Goal: Find specific page/section: Find specific page/section

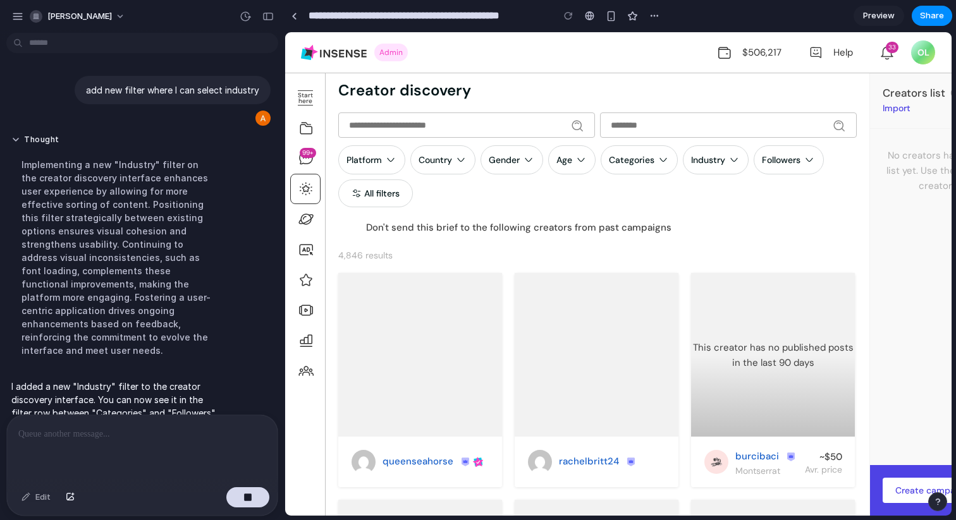
click at [552, 163] on div "Platform Country Gender Age Categories Industry Followers All filters" at bounding box center [597, 176] width 518 height 62
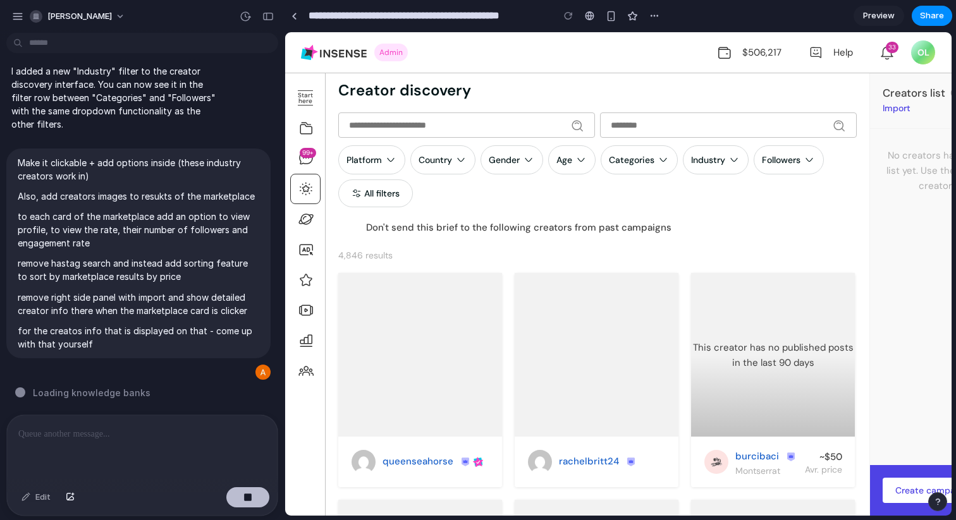
click at [233, 496] on button "button" at bounding box center [247, 497] width 43 height 20
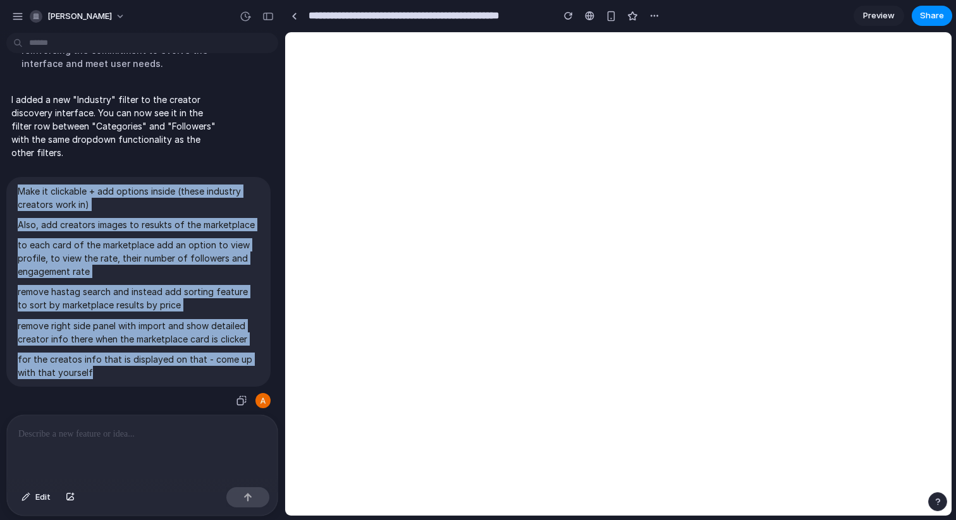
scroll to position [545, 0]
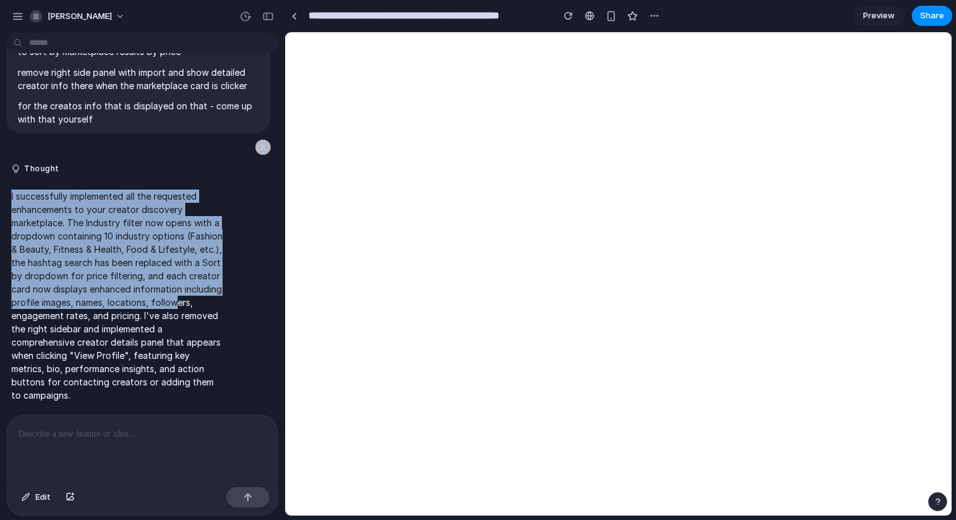
drag, startPoint x: 118, startPoint y: 368, endPoint x: 132, endPoint y: 342, distance: 30.3
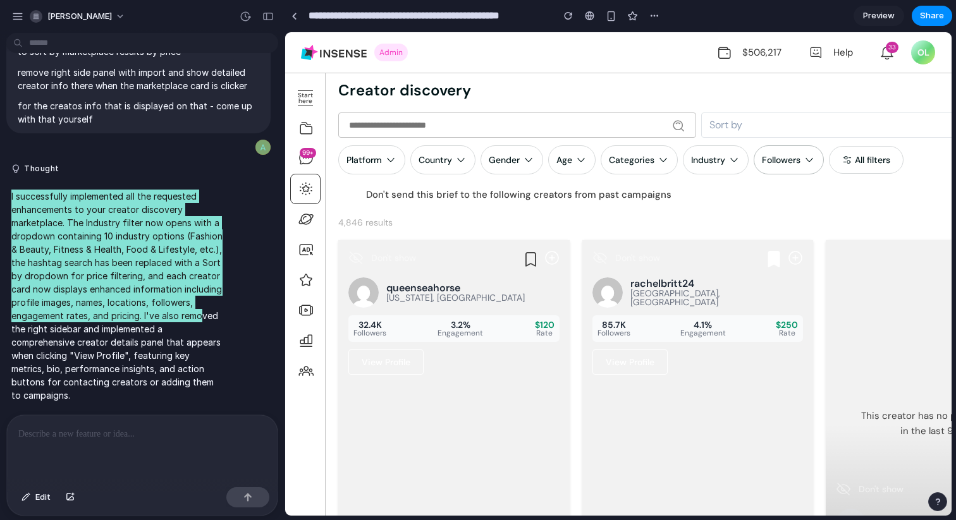
click at [786, 161] on div "Followers" at bounding box center [781, 159] width 39 height 11
click at [728, 161] on icon at bounding box center [733, 160] width 13 height 13
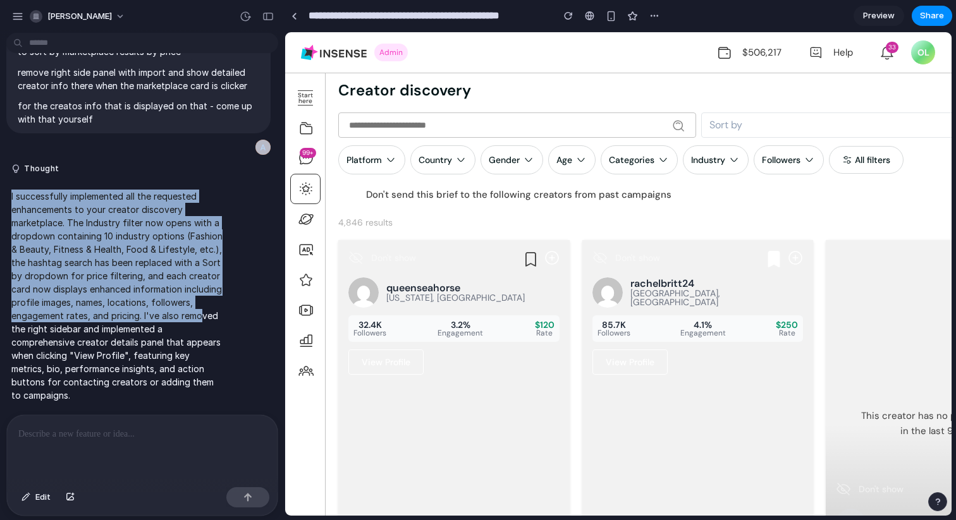
click at [198, 300] on p "I successfully implemented all the requested enhancements to your creator disco…" at bounding box center [116, 296] width 211 height 212
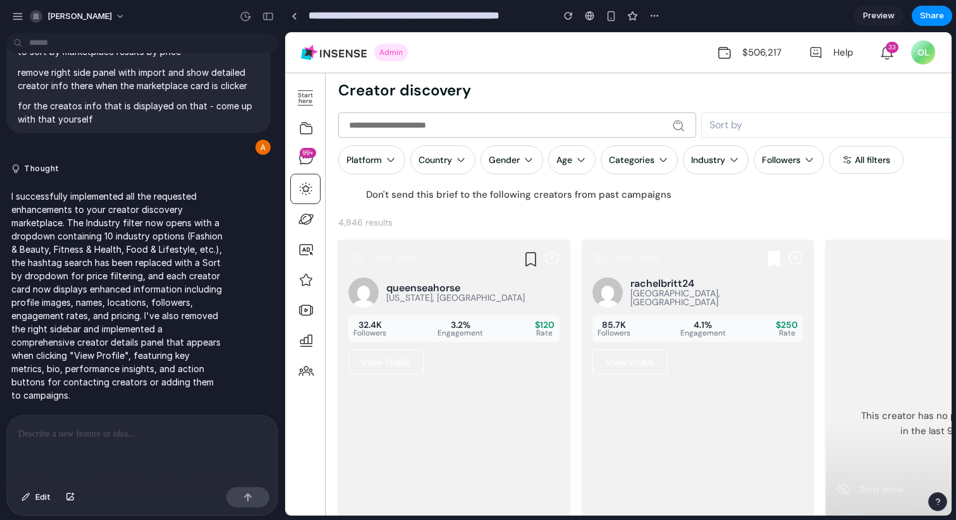
scroll to position [0, 0]
drag, startPoint x: 71, startPoint y: 221, endPoint x: 231, endPoint y: 219, distance: 159.3
click at [231, 219] on div "I successfully implemented all the requested enhancements to your creator disco…" at bounding box center [138, 296] width 264 height 228
click at [733, 161] on icon at bounding box center [733, 160] width 13 height 13
click at [733, 161] on div "Fashion & Beauty Fitness & Health Food & Lifestyle Technology Travel Gaming Bus…" at bounding box center [618, 273] width 666 height 483
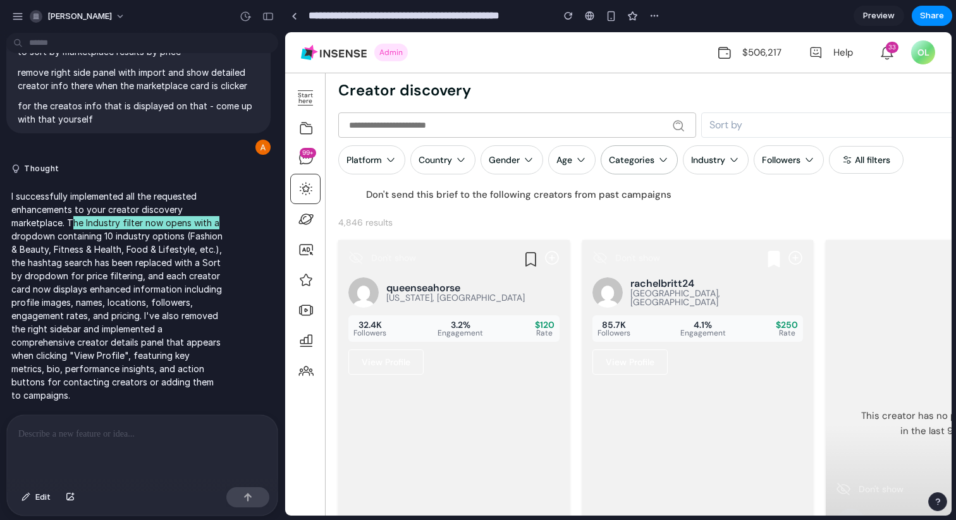
click at [647, 161] on div "Categories" at bounding box center [632, 159] width 46 height 11
click at [733, 154] on icon at bounding box center [733, 160] width 13 height 13
click at [720, 163] on div "Fashion & Beauty Fitness & Health Food & Lifestyle Technology Travel Gaming Bus…" at bounding box center [618, 273] width 666 height 483
click at [720, 163] on div "Industry" at bounding box center [708, 159] width 34 height 11
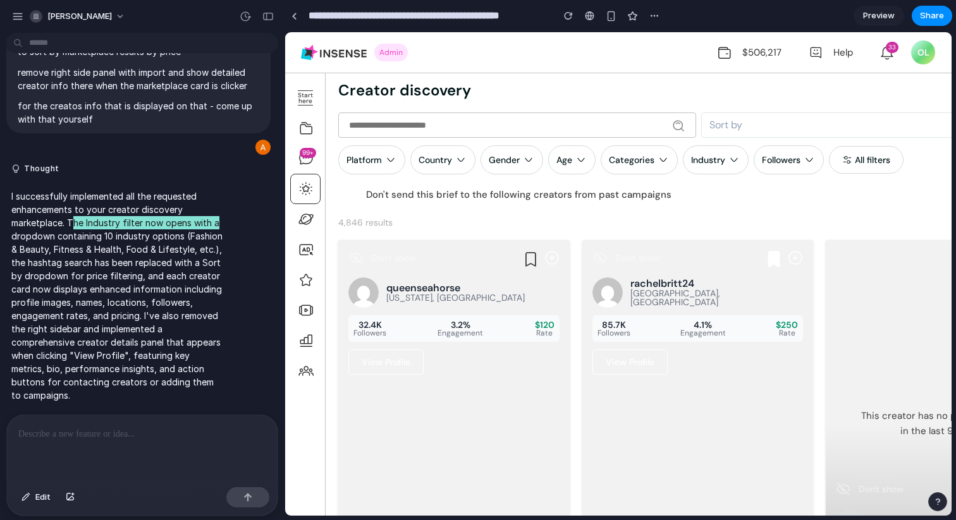
click at [814, 161] on div "Fashion & Beauty Fitness & Health Food & Lifestyle Technology Travel Gaming Bus…" at bounding box center [618, 273] width 666 height 483
click at [753, 183] on div "Sort by Platform Country Gender Age Categories Industry Followers All filters D…" at bounding box center [698, 158] width 746 height 92
click at [729, 154] on icon at bounding box center [733, 160] width 13 height 13
click at [519, 315] on div "Fashion & Beauty Fitness & Health Food & Lifestyle Technology Travel Gaming Bus…" at bounding box center [618, 273] width 666 height 483
click at [515, 323] on div "32.4K Followers 3.2% Engagement $120 Rate" at bounding box center [453, 328] width 211 height 27
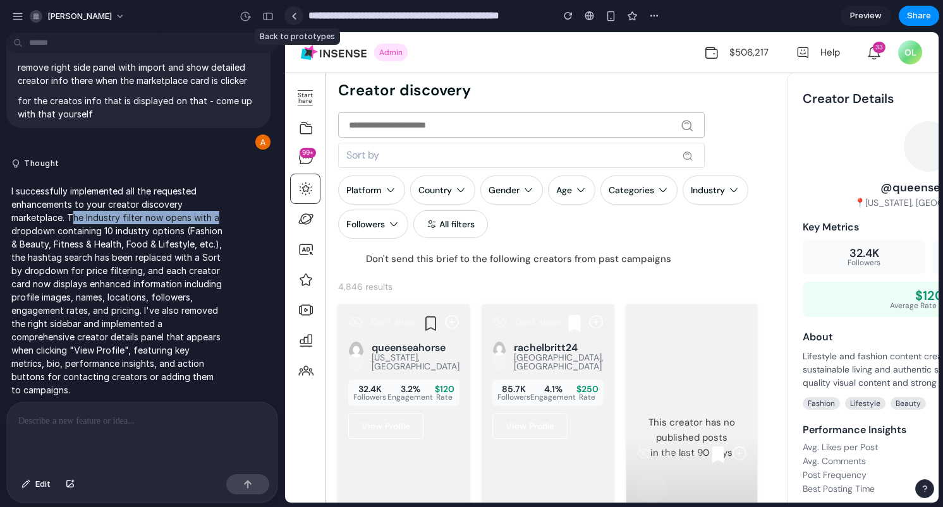
click at [290, 16] on link at bounding box center [293, 15] width 19 height 19
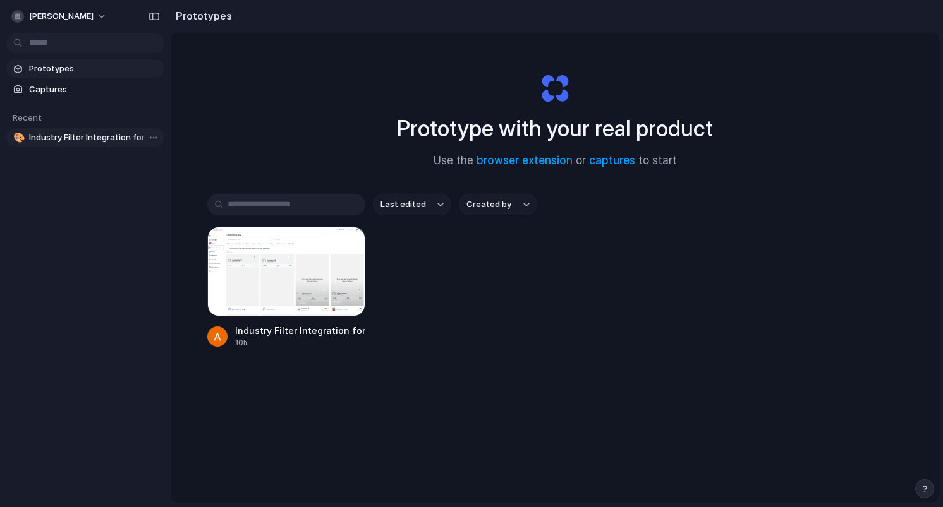
click at [99, 137] on span "Industry Filter Integration for Campaign Mediaplan" at bounding box center [94, 137] width 130 height 13
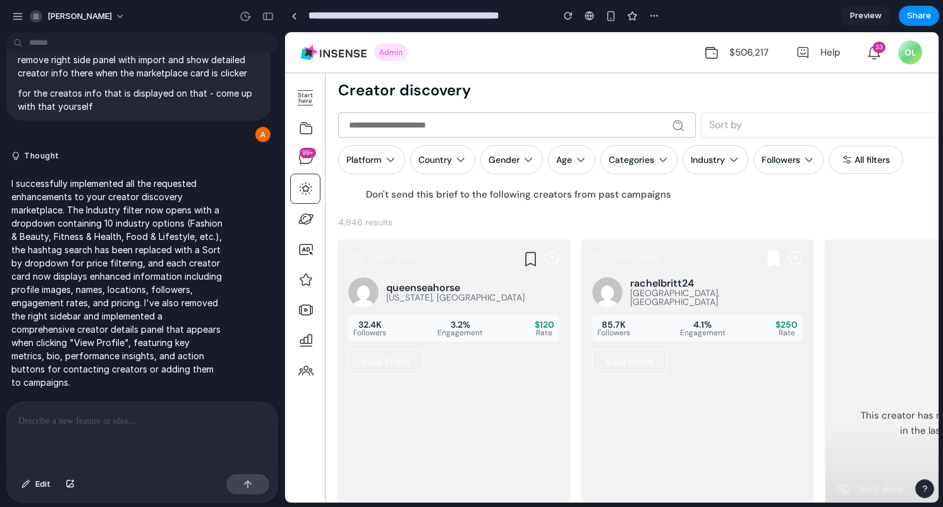
scroll to position [0, 143]
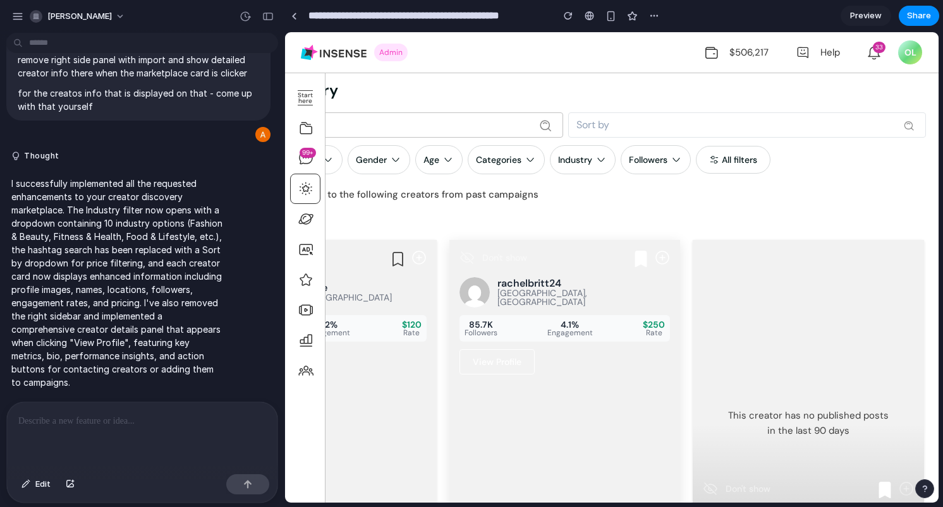
click at [568, 276] on div "Don't show rachelbritt24 [GEOGRAPHIC_DATA], [GEOGRAPHIC_DATA] 85.7K Followers 4…" at bounding box center [564, 312] width 231 height 145
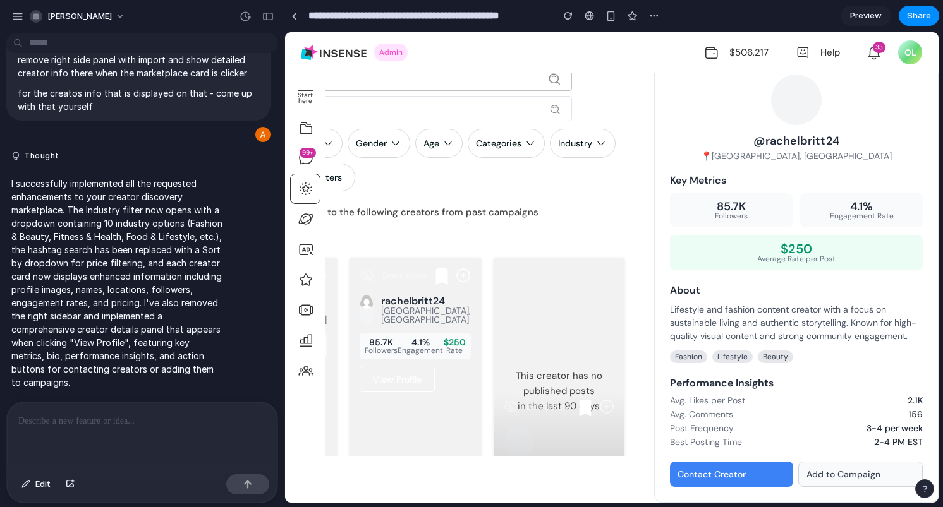
scroll to position [57, 143]
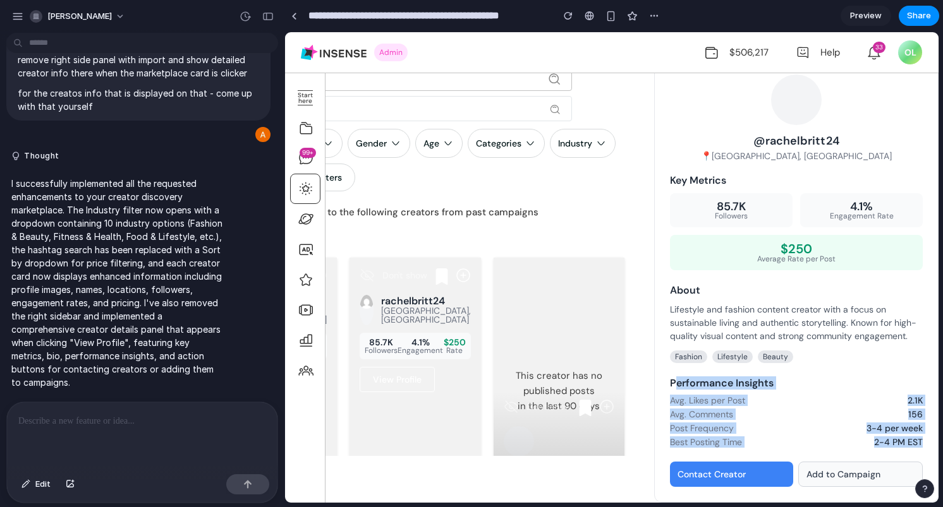
drag, startPoint x: 916, startPoint y: 430, endPoint x: 666, endPoint y: 369, distance: 256.9
click at [666, 369] on div "Creator Details × @ rachelbritt24 📍 [GEOGRAPHIC_DATA], [GEOGRAPHIC_DATA] Key Me…" at bounding box center [796, 264] width 284 height 477
click at [670, 379] on h4 "Performance Insights" at bounding box center [796, 384] width 253 height 10
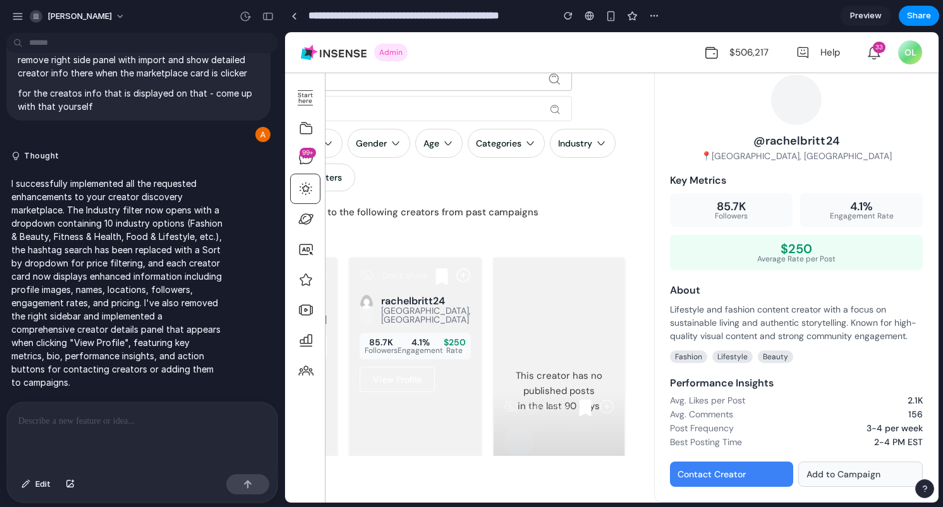
scroll to position [0, 143]
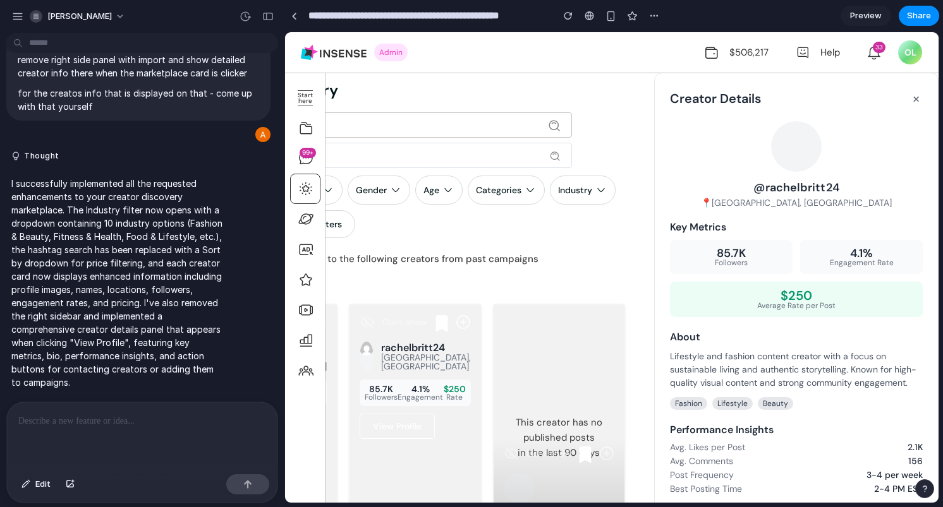
click at [787, 203] on p "📍 [GEOGRAPHIC_DATA], [GEOGRAPHIC_DATA]" at bounding box center [796, 202] width 253 height 9
drag, startPoint x: 753, startPoint y: 203, endPoint x: 834, endPoint y: 198, distance: 81.1
click at [834, 198] on p "📍 [GEOGRAPHIC_DATA], [GEOGRAPHIC_DATA]" at bounding box center [796, 202] width 253 height 9
drag, startPoint x: 823, startPoint y: 198, endPoint x: 744, endPoint y: 188, distance: 80.2
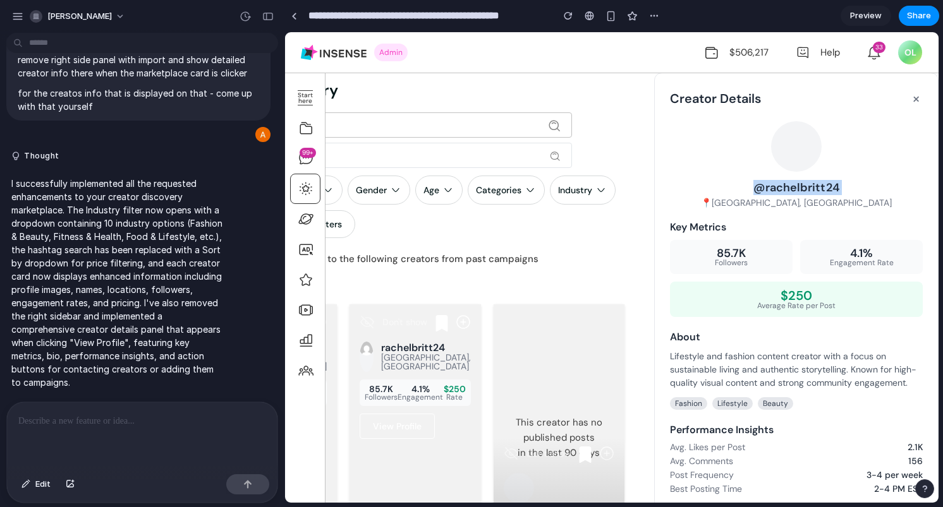
click at [744, 188] on div "@ rachelbritt24 📍 [GEOGRAPHIC_DATA], [GEOGRAPHIC_DATA]" at bounding box center [796, 164] width 253 height 86
click at [744, 188] on h3 "@ rachelbritt24" at bounding box center [796, 187] width 253 height 11
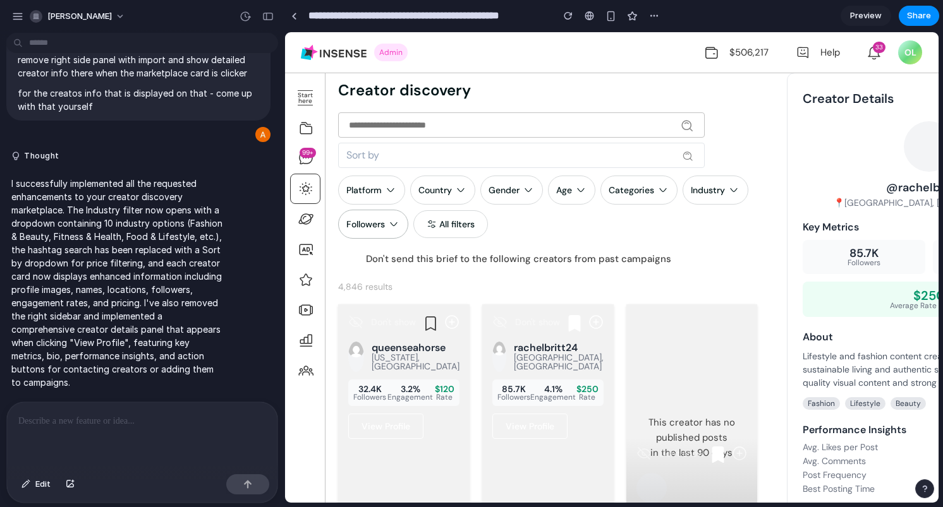
click at [404, 221] on div "Followers" at bounding box center [373, 224] width 70 height 29
click at [389, 224] on icon at bounding box center [393, 224] width 13 height 13
click at [389, 201] on div "Platform" at bounding box center [371, 190] width 67 height 29
click at [431, 192] on div "Country" at bounding box center [434, 190] width 33 height 11
click at [535, 185] on icon at bounding box center [528, 190] width 13 height 13
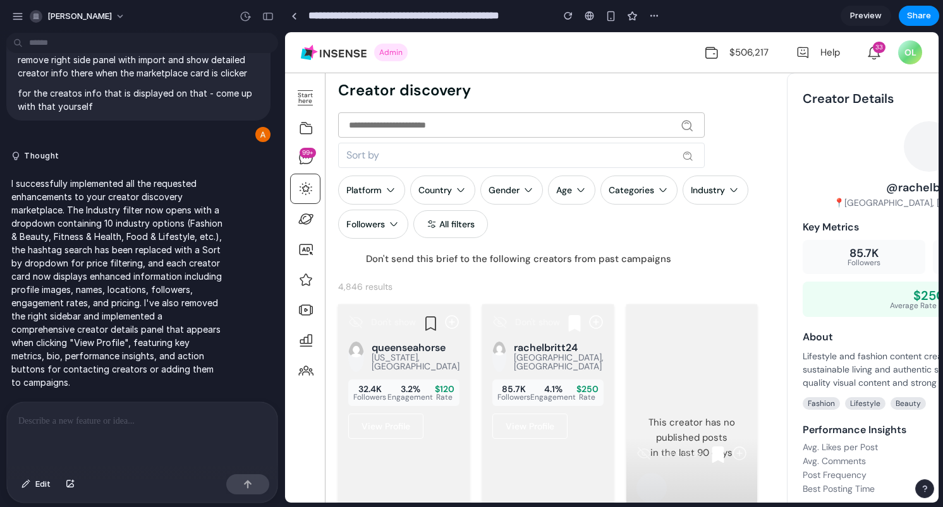
click at [547, 175] on div "Sort by Platform Country Gender Age Categories Industry Followers All filters" at bounding box center [548, 175] width 421 height 126
click at [623, 176] on div "Categories" at bounding box center [638, 190] width 77 height 29
click at [442, 217] on div "All filters" at bounding box center [450, 224] width 75 height 28
click at [361, 231] on div "Followers" at bounding box center [373, 224] width 70 height 29
click at [202, 269] on p "I successfully implemented all the requested enhancements to your creator disco…" at bounding box center [116, 283] width 211 height 212
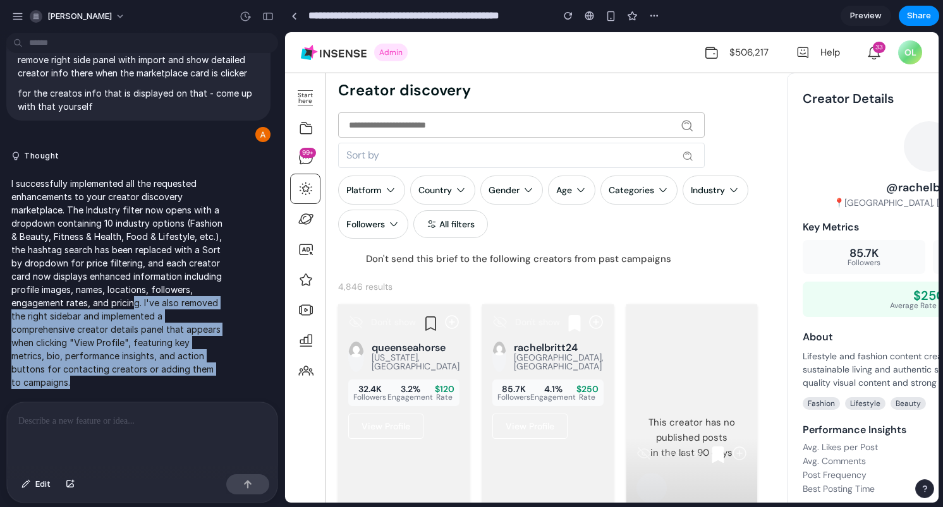
drag, startPoint x: 52, startPoint y: 311, endPoint x: 193, endPoint y: 385, distance: 159.7
click at [193, 385] on div "I successfully implemented all the requested enhancements to your creator disco…" at bounding box center [116, 283] width 221 height 228
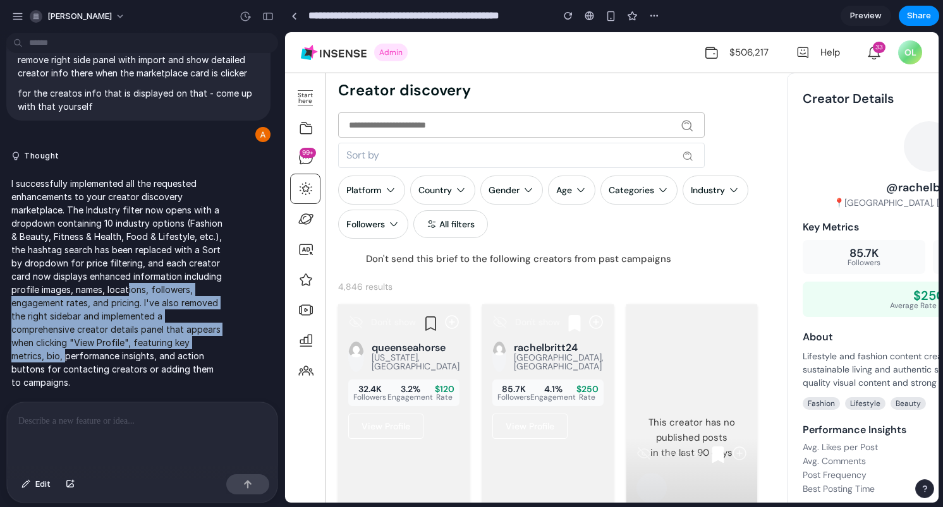
drag, startPoint x: 63, startPoint y: 304, endPoint x: 162, endPoint y: 355, distance: 111.6
click at [160, 352] on p "I successfully implemented all the requested enhancements to your creator disco…" at bounding box center [116, 283] width 211 height 212
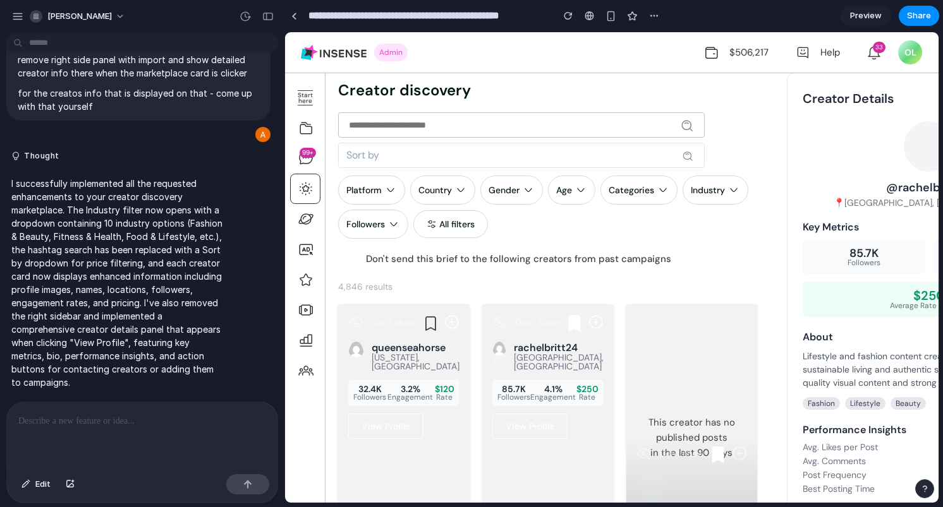
click at [162, 355] on p "I successfully implemented all the requested enhancements to your creator disco…" at bounding box center [116, 283] width 211 height 212
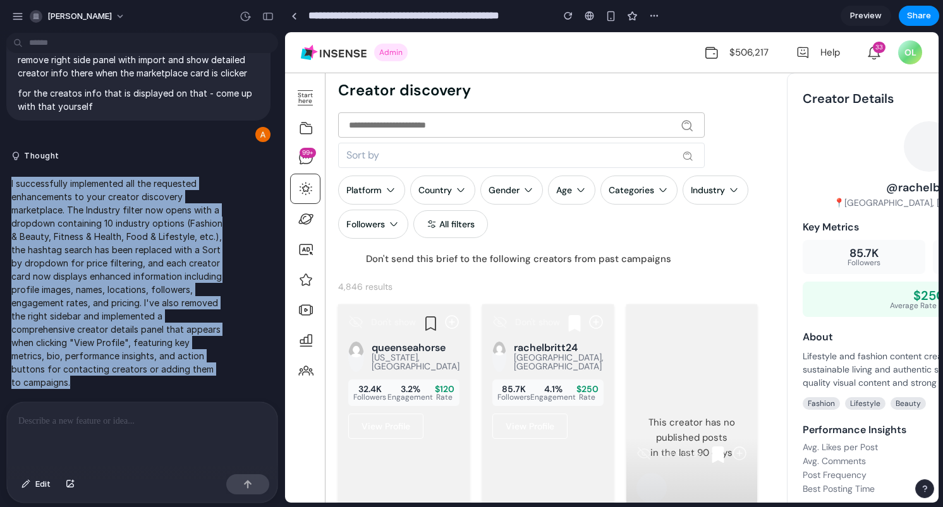
drag, startPoint x: 179, startPoint y: 385, endPoint x: 8, endPoint y: 179, distance: 267.5
click at [8, 179] on div "I successfully implemented all the requested enhancements to your creator disco…" at bounding box center [116, 283] width 221 height 228
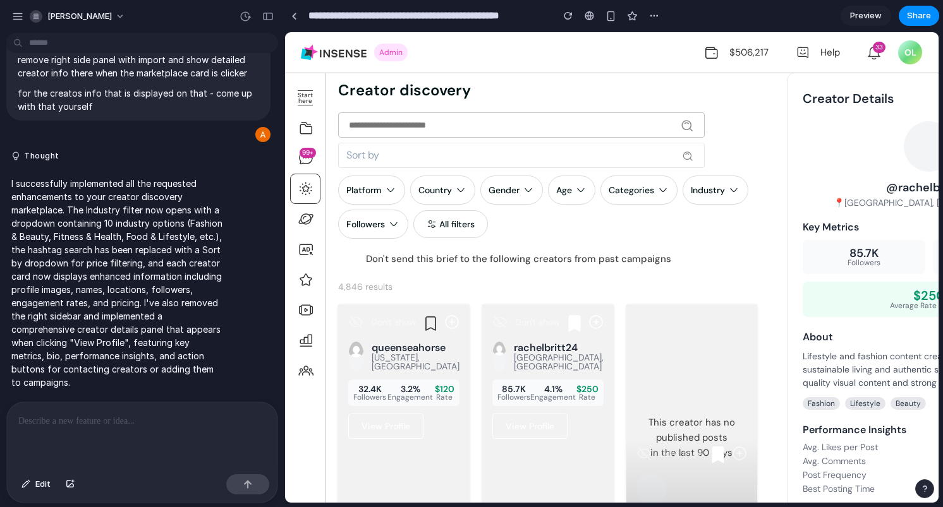
click at [104, 425] on div at bounding box center [142, 436] width 270 height 67
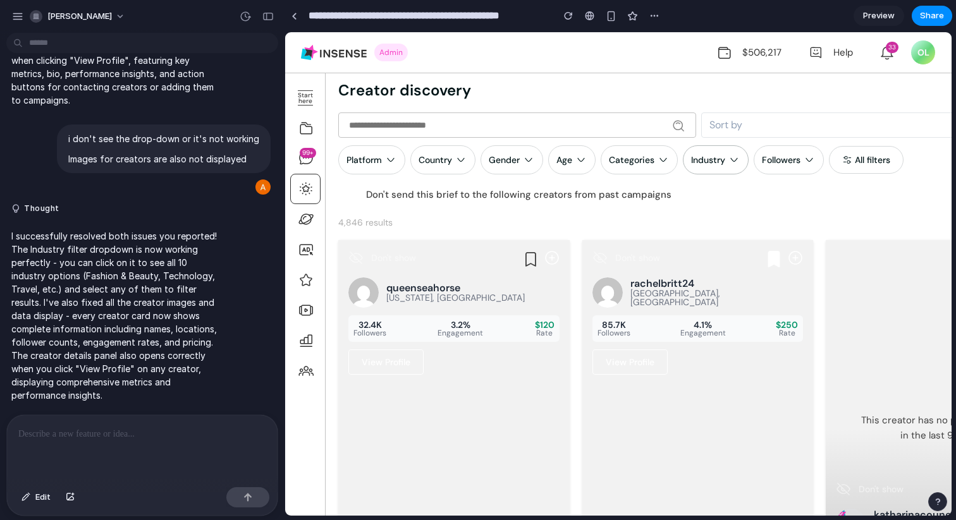
click at [687, 160] on div "Industry" at bounding box center [716, 159] width 66 height 29
click at [701, 158] on div "Fashion & Beauty Fitness & Health Food & Lifestyle Technology Travel Gaming Bus…" at bounding box center [618, 273] width 666 height 483
click at [701, 158] on div "Industry" at bounding box center [708, 159] width 34 height 11
click at [297, 16] on link at bounding box center [293, 15] width 19 height 19
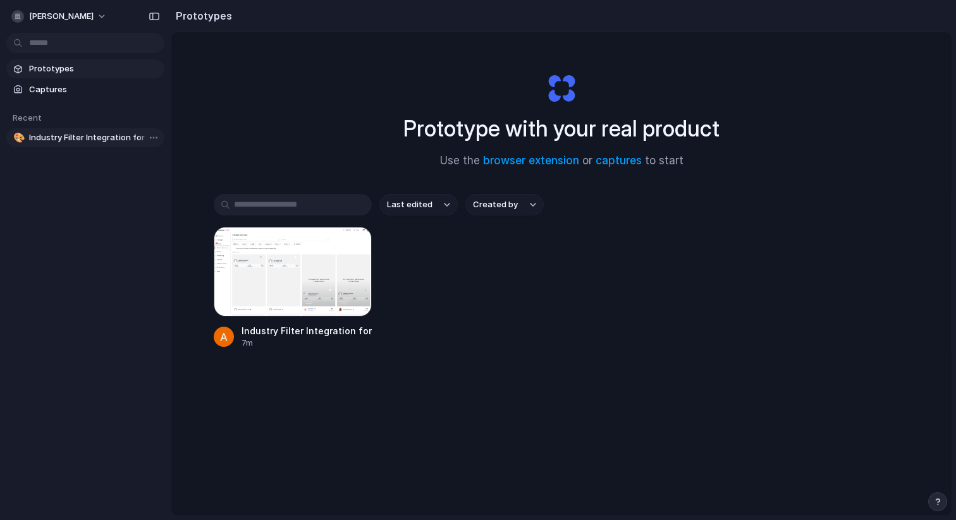
click at [106, 142] on span "Industry Filter Integration for Campaign Mediaplan" at bounding box center [94, 137] width 130 height 13
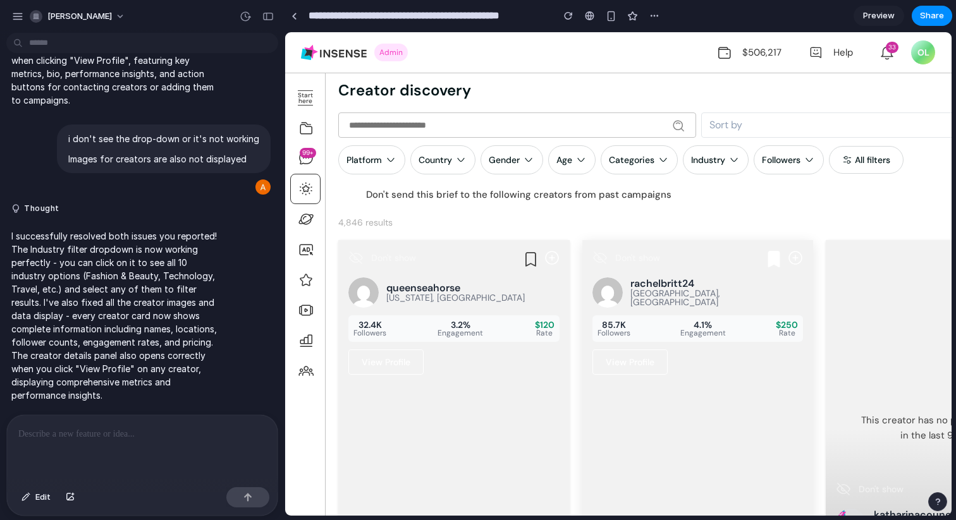
scroll to position [0, 130]
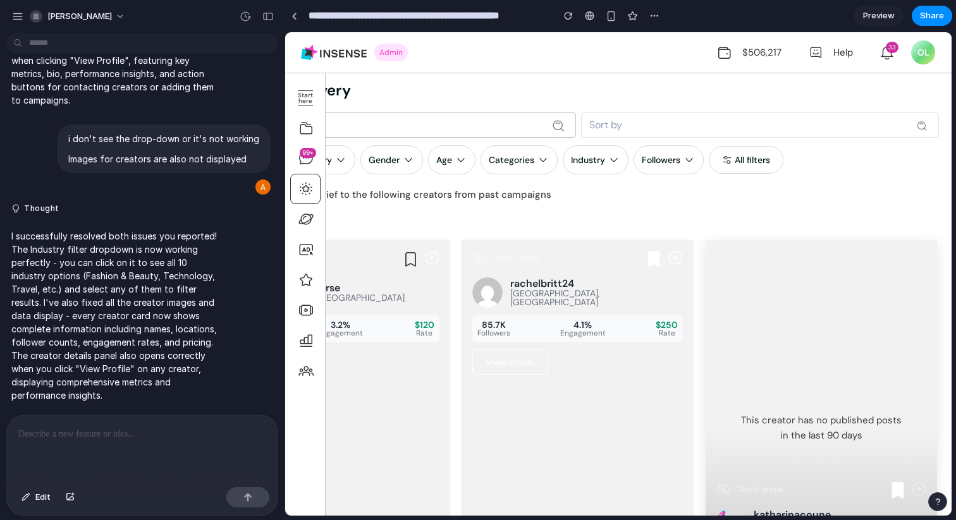
click at [733, 312] on div "This creator has no published posts in the last 90 days" at bounding box center [820, 428] width 231 height 376
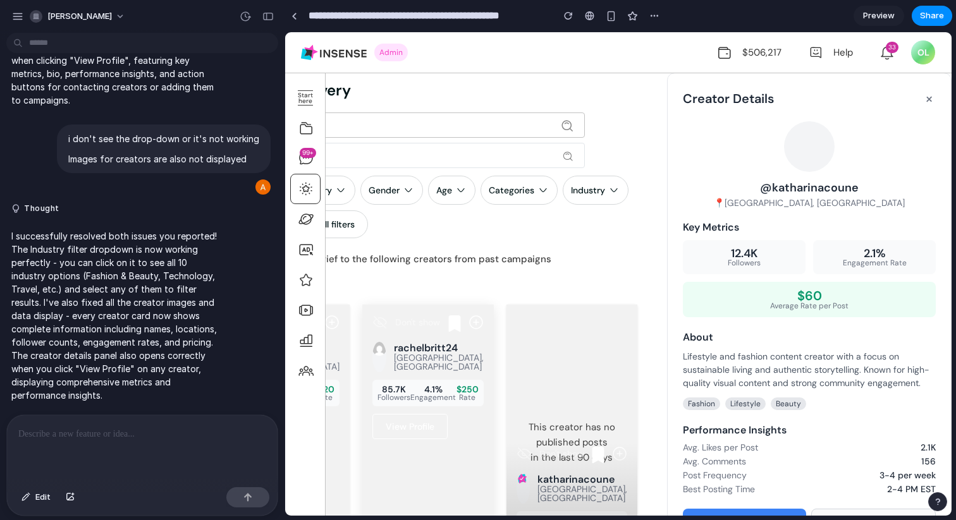
click at [404, 413] on div "Don't show rachelbritt24 [GEOGRAPHIC_DATA], [GEOGRAPHIC_DATA] 85.7K Followers 4…" at bounding box center [427, 377] width 131 height 145
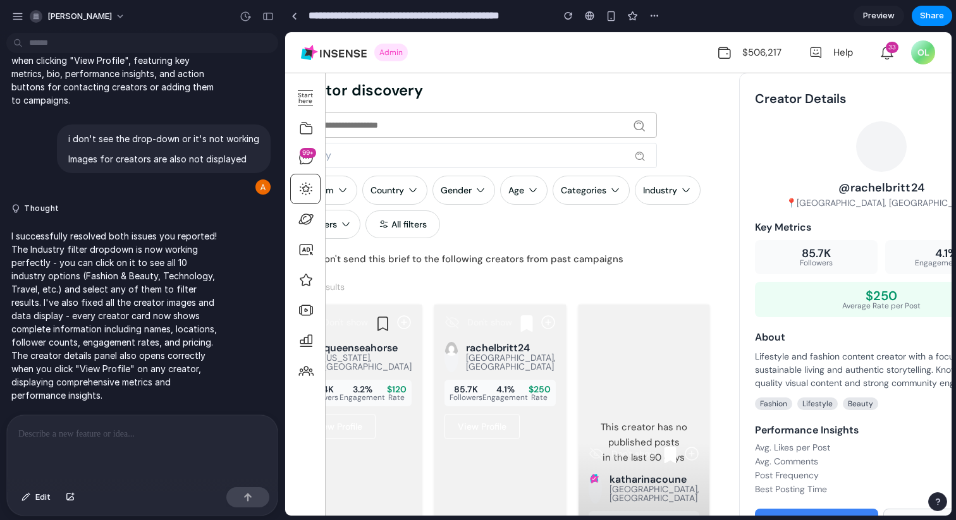
scroll to position [0, 0]
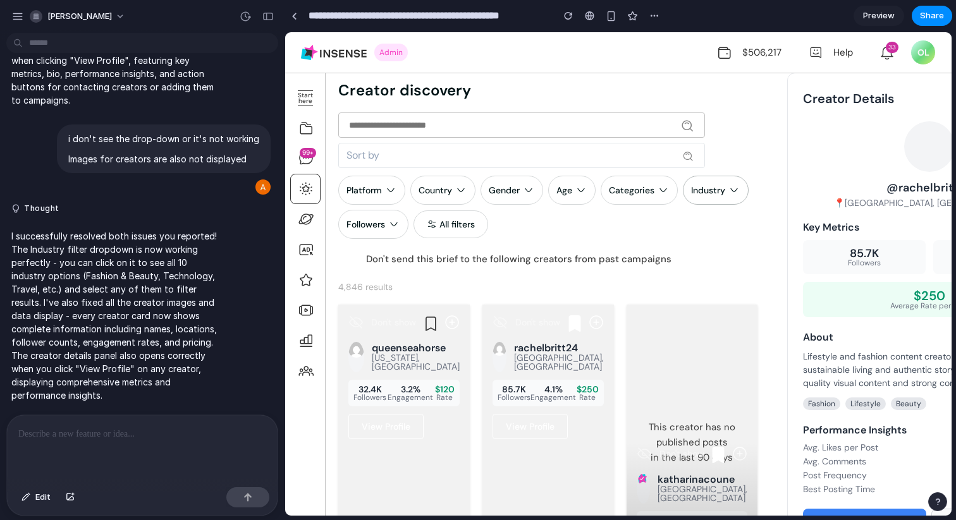
click at [718, 191] on div "Industry" at bounding box center [708, 190] width 34 height 11
click at [718, 191] on div "Fashion & Beauty Fitness & Health Food & Lifestyle Technology Travel Gaming Bus…" at bounding box center [618, 273] width 666 height 483
click at [712, 183] on div "Industry" at bounding box center [716, 190] width 66 height 29
click at [383, 224] on div "Fashion & Beauty Fitness & Health Food & Lifestyle Technology Travel Gaming Bus…" at bounding box center [618, 273] width 666 height 483
click at [390, 226] on icon at bounding box center [393, 224] width 13 height 13
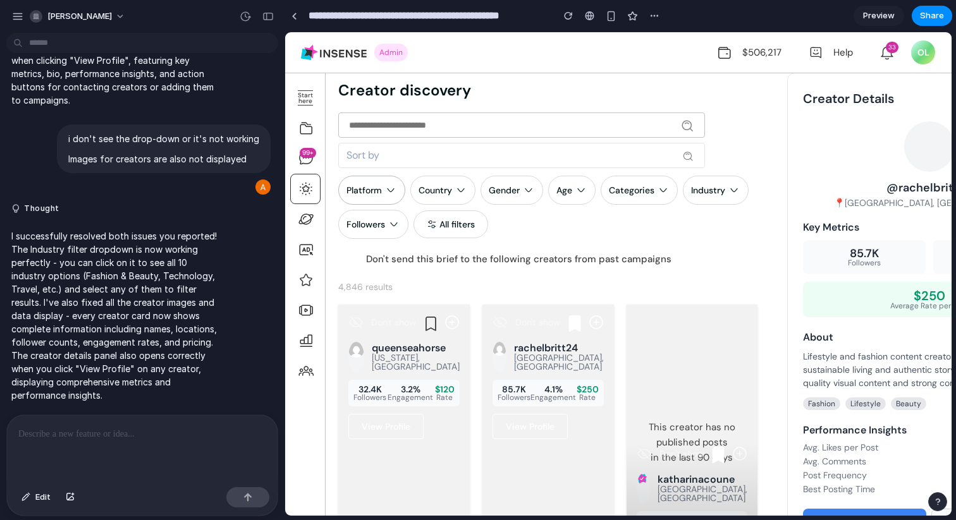
click at [368, 192] on div "Platform" at bounding box center [363, 190] width 35 height 11
click at [427, 233] on div "All filters" at bounding box center [450, 224] width 75 height 28
click at [430, 52] on div "Admin $506,217 Help Chat with Insense Help center 33 OL OL [PERSON_NAME] [PERSO…" at bounding box center [618, 53] width 634 height 32
click at [430, 133] on input "text" at bounding box center [521, 124] width 367 height 25
click at [428, 155] on div "Sort by" at bounding box center [521, 155] width 367 height 25
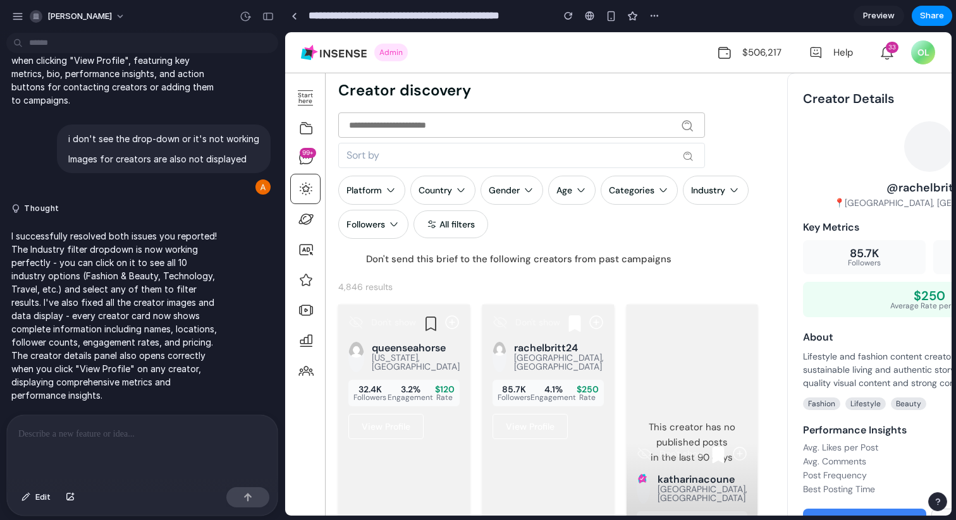
click at [720, 157] on div "Price: Low to High Price: High to Low Followers: High to Low Followers: Low to …" at bounding box center [618, 273] width 666 height 483
click at [672, 157] on div "Sort by" at bounding box center [521, 155] width 367 height 25
click at [586, 282] on div "Price: Low to High Price: High to Low Followers: High to Low Followers: Low to …" at bounding box center [618, 273] width 666 height 483
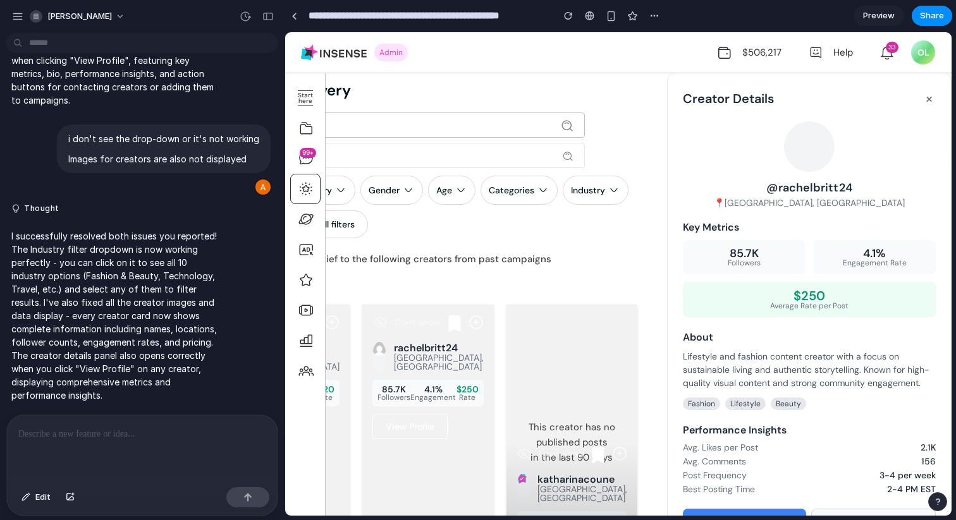
click at [922, 91] on button "×" at bounding box center [928, 98] width 13 height 20
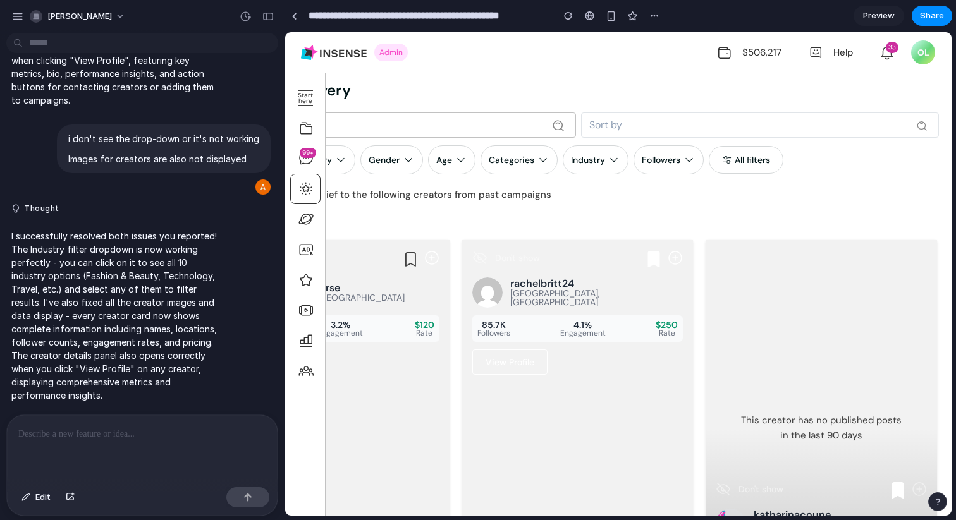
click at [609, 138] on div "Sort by Platform Country Gender Age Categories Industry Followers All filters" at bounding box center [578, 143] width 720 height 62
click at [609, 128] on div "Sort by" at bounding box center [760, 124] width 358 height 25
click at [609, 128] on div "Price: Low to High Price: High to Low Followers: High to Low Followers: Low to …" at bounding box center [618, 273] width 666 height 483
click at [609, 121] on div "Sort by" at bounding box center [760, 124] width 358 height 25
click at [585, 128] on div "Price: Low to High Price: High to Low Followers: High to Low Followers: Low to …" at bounding box center [618, 273] width 666 height 483
